Goal: Information Seeking & Learning: Learn about a topic

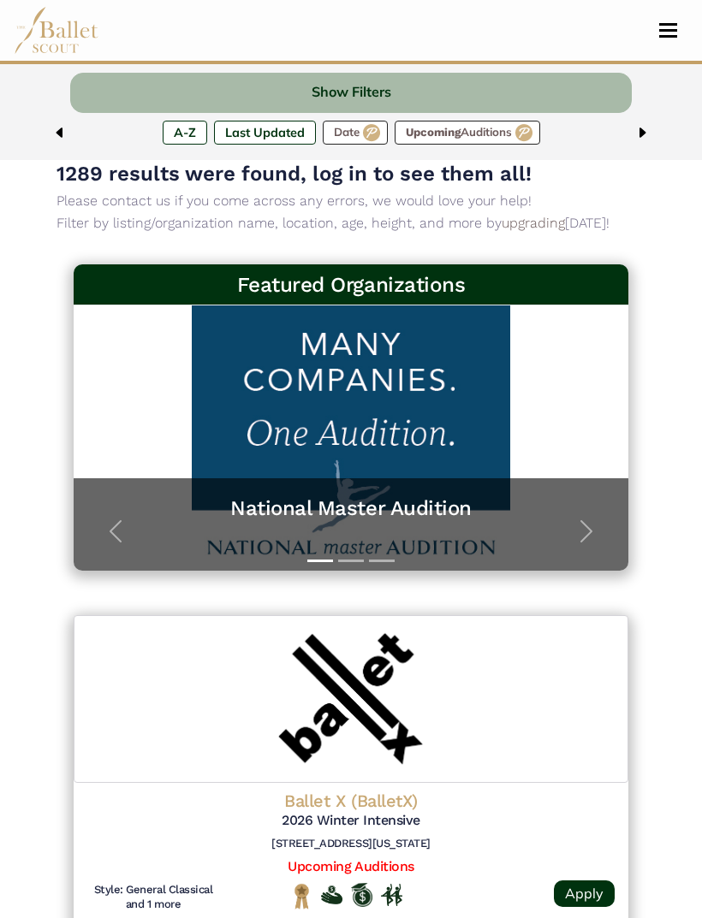
scroll to position [157, 0]
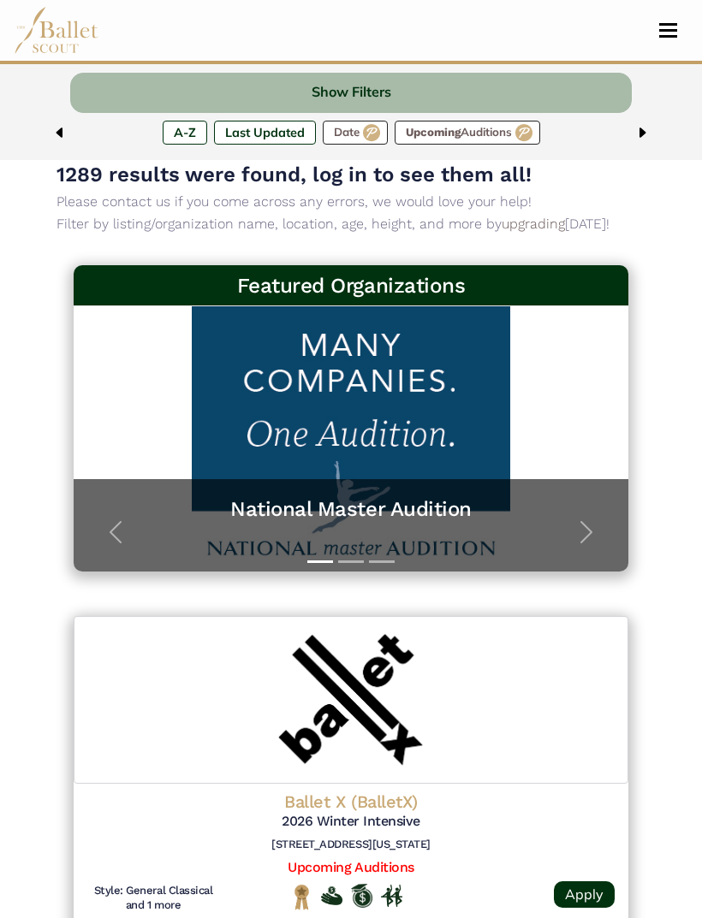
click at [586, 531] on span "button" at bounding box center [585, 532] width 27 height 27
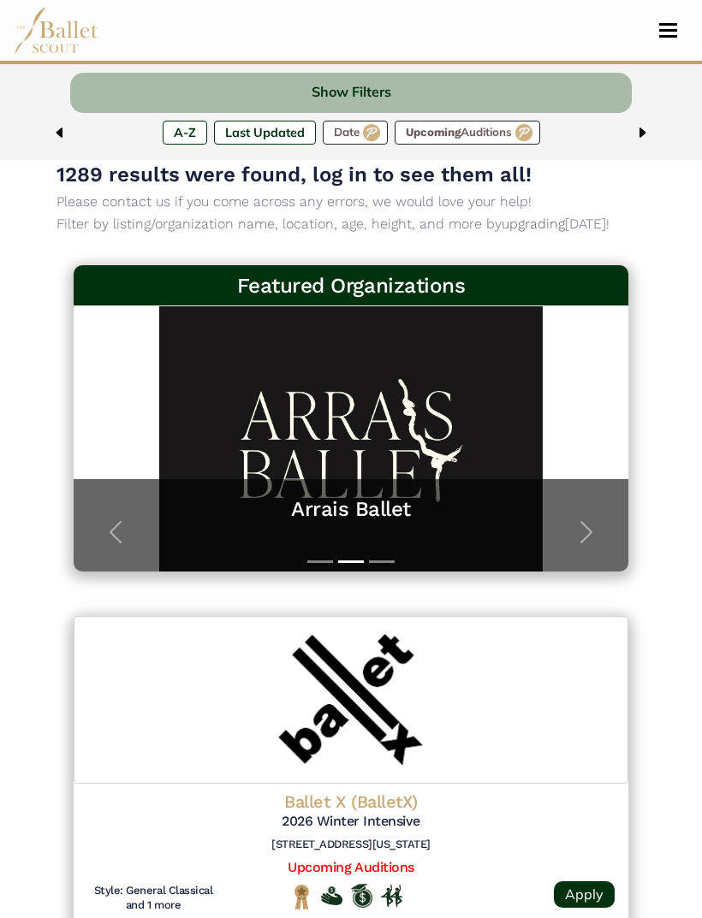
click at [594, 528] on span "button" at bounding box center [585, 532] width 27 height 27
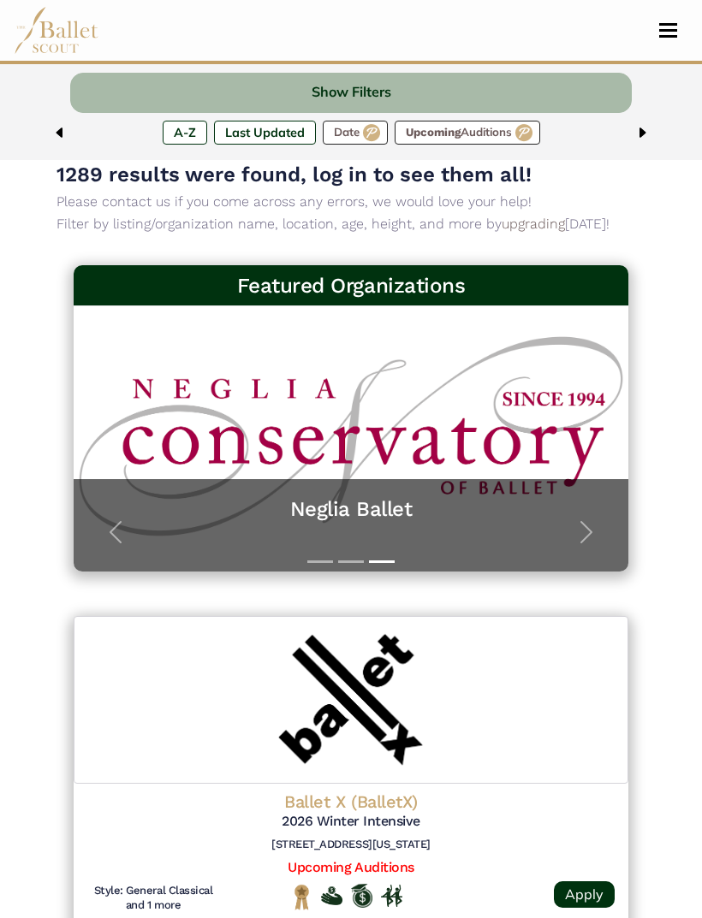
click at [606, 536] on button "Next" at bounding box center [586, 532] width 83 height 80
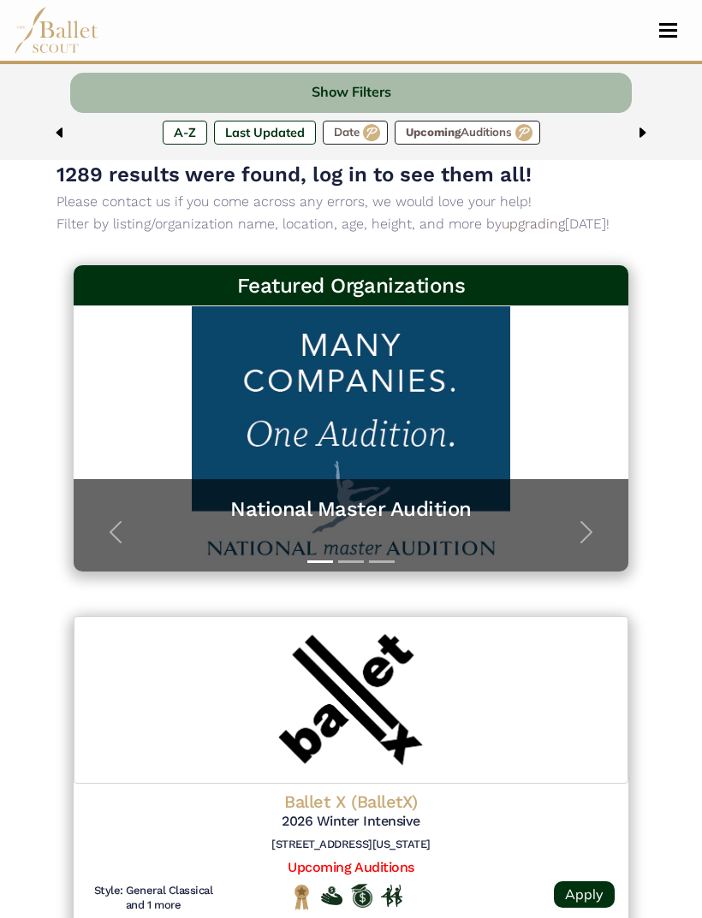
click at [586, 532] on span "button" at bounding box center [585, 532] width 27 height 27
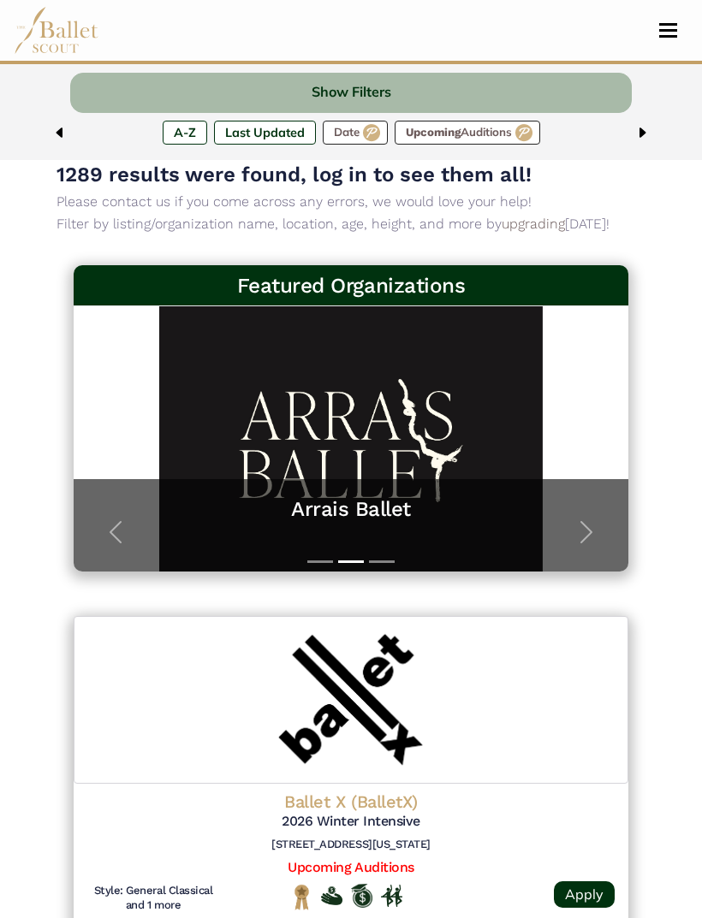
click at [587, 533] on span "button" at bounding box center [585, 532] width 27 height 27
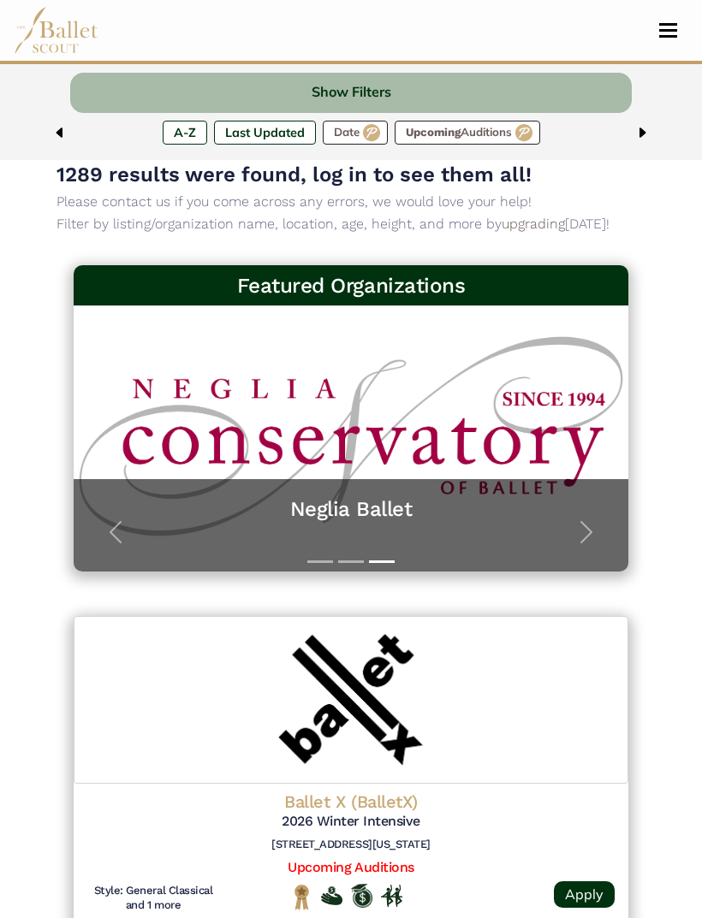
click at [578, 528] on span "button" at bounding box center [585, 532] width 27 height 27
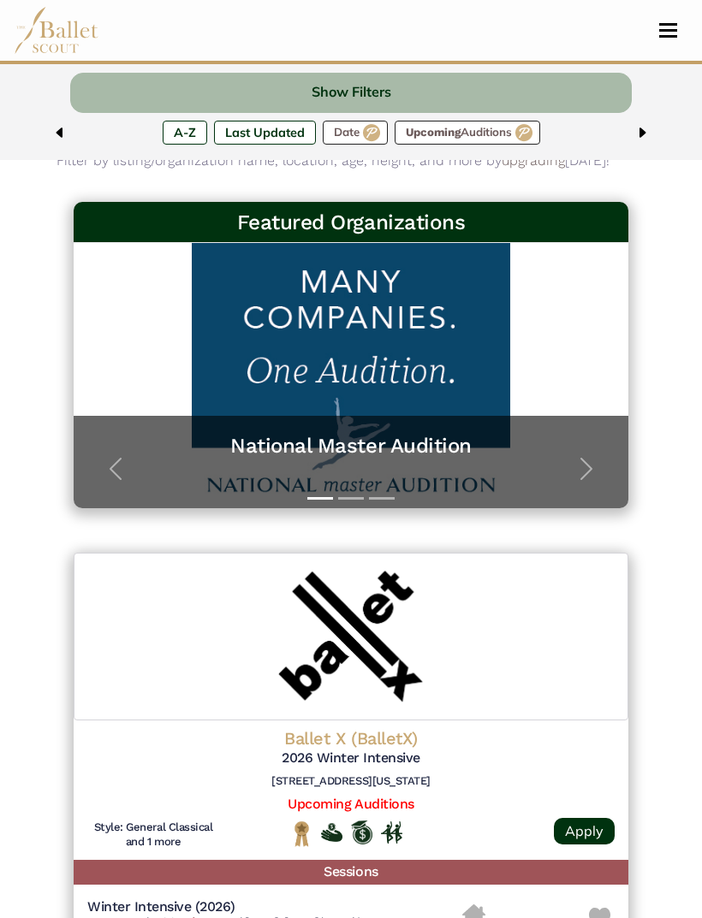
scroll to position [227, 0]
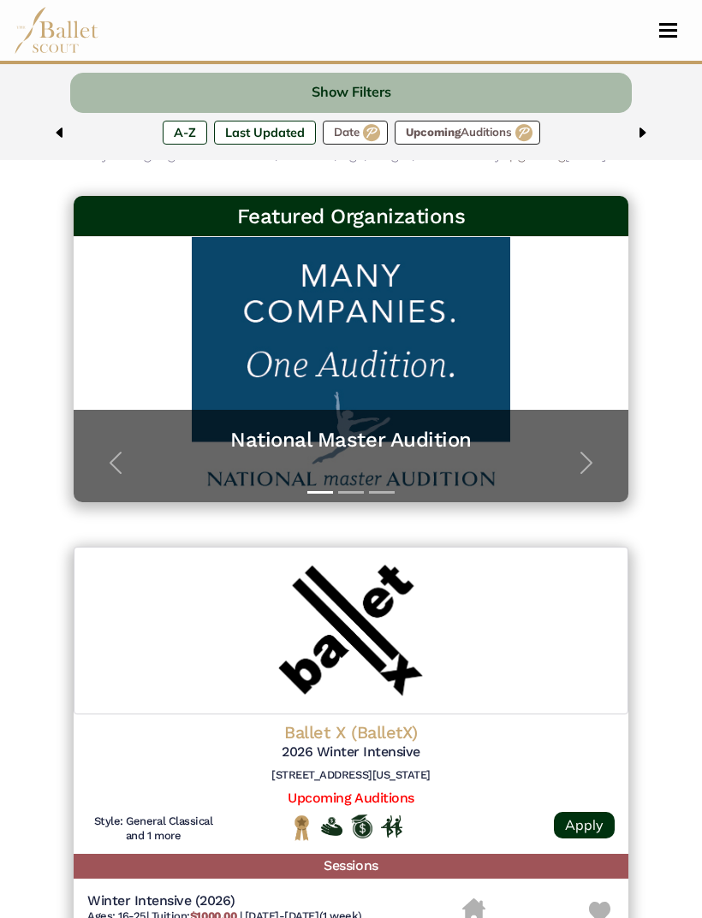
click at [424, 402] on link "National Master Audition A platform for dancers to further their professional c…" at bounding box center [351, 369] width 520 height 231
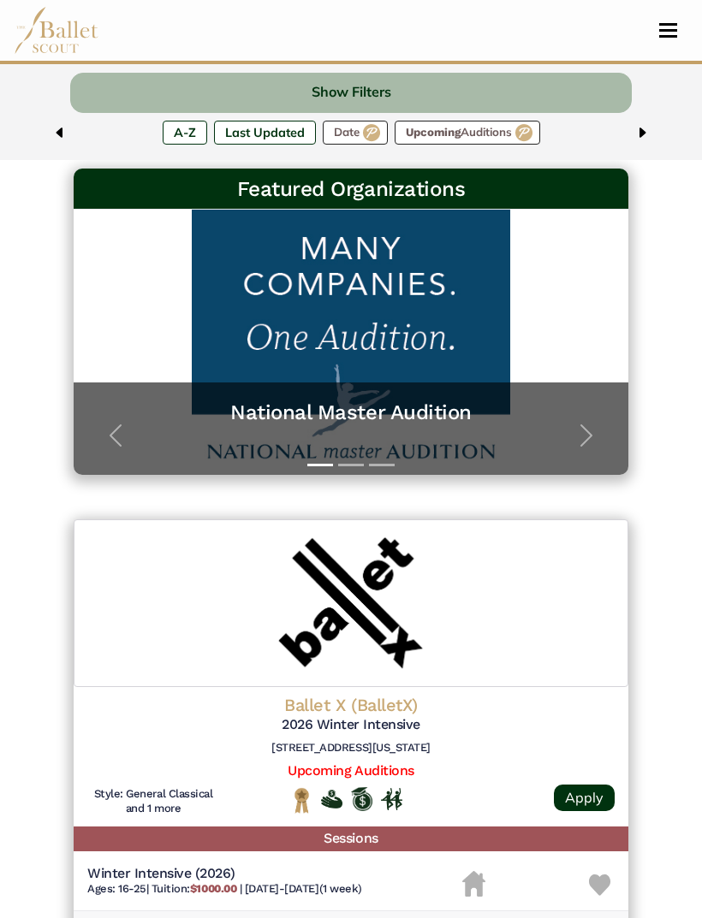
click at [380, 666] on img at bounding box center [351, 603] width 554 height 168
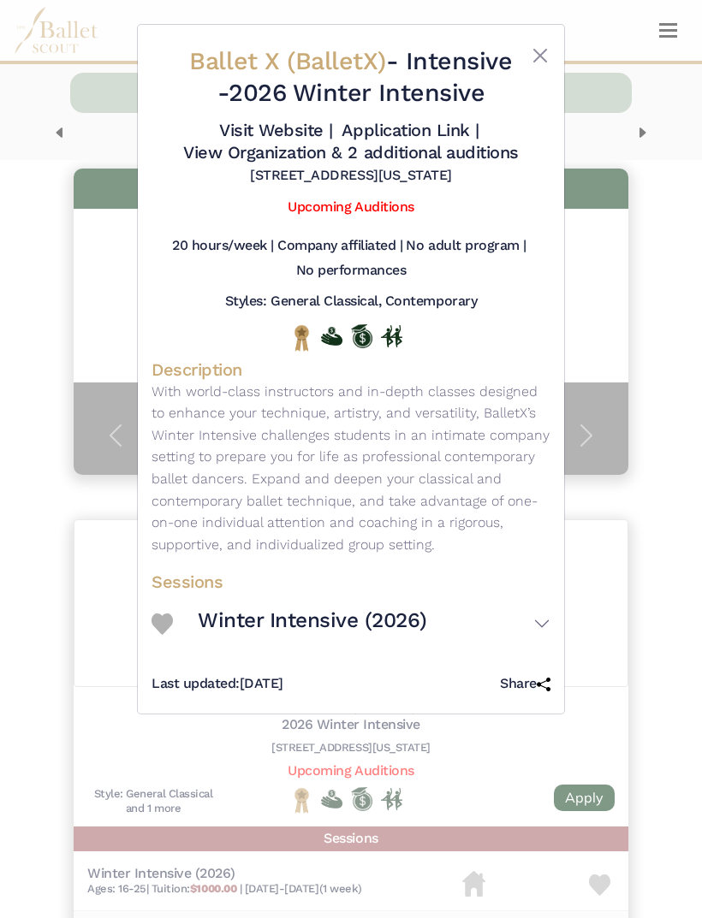
click at [412, 200] on link "Upcoming Auditions" at bounding box center [350, 207] width 126 height 16
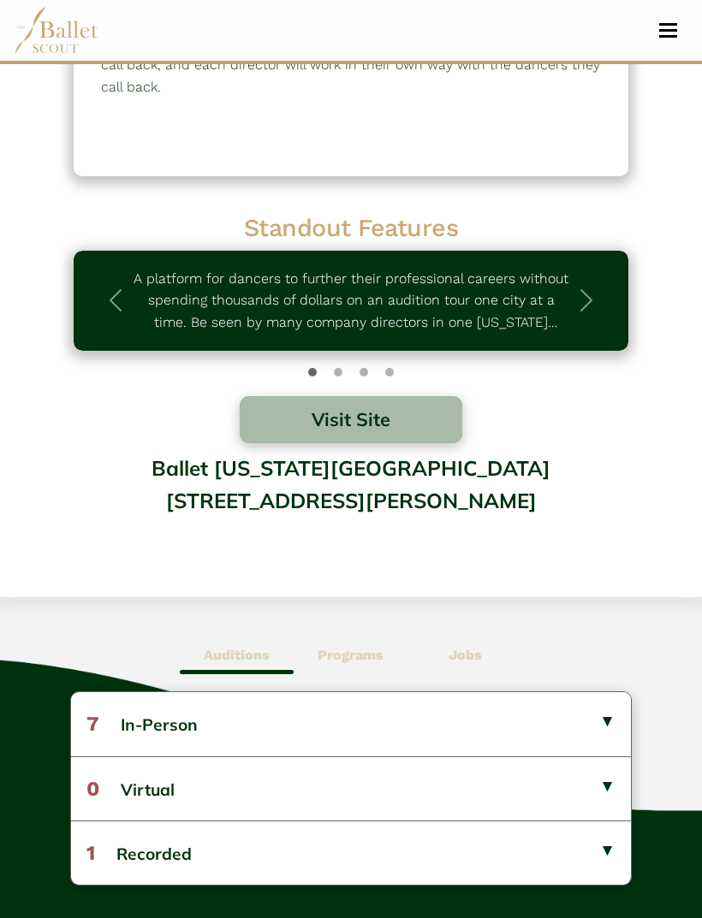
scroll to position [300, 0]
click at [616, 712] on button "7 In-Person" at bounding box center [351, 723] width 560 height 63
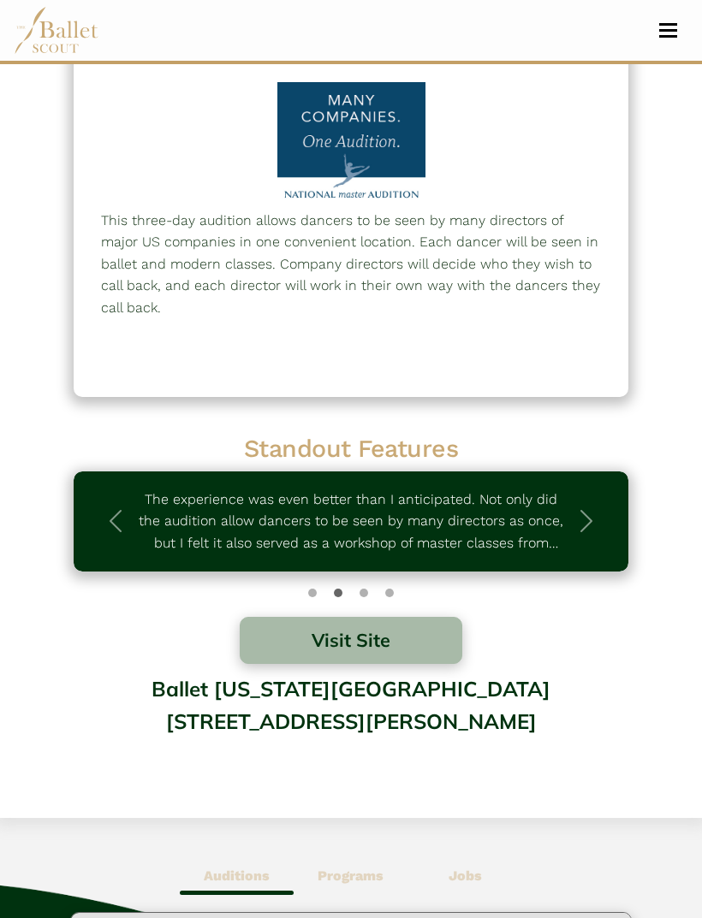
scroll to position [0, 0]
